Goal: Navigation & Orientation: Find specific page/section

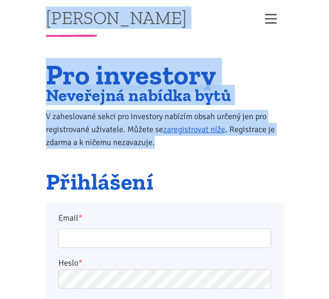
click at [174, 161] on div "Pro investory Neveřejná nabídka bytů V zaheslované sekci pro investory nabízím …" at bounding box center [164, 116] width 250 height 108
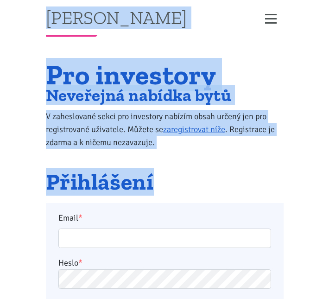
drag, startPoint x: 176, startPoint y: 185, endPoint x: 16, endPoint y: 16, distance: 231.9
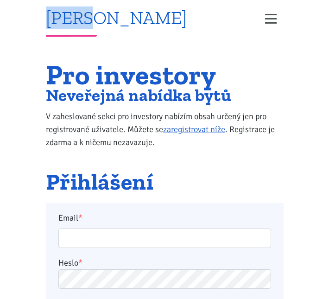
drag, startPoint x: 25, startPoint y: 12, endPoint x: 96, endPoint y: 20, distance: 70.5
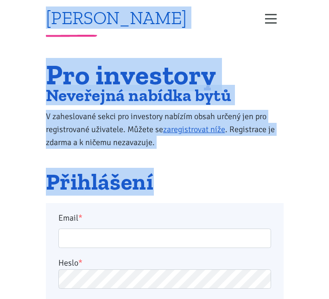
drag, startPoint x: 193, startPoint y: 190, endPoint x: 46, endPoint y: 19, distance: 225.9
